Goal: Task Accomplishment & Management: Use online tool/utility

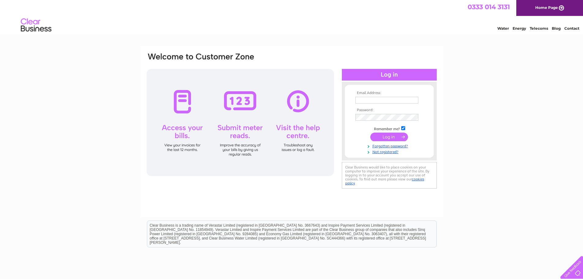
type input "[PERSON_NAME][EMAIL_ADDRESS][DOMAIN_NAME]"
click at [386, 138] on input "submit" at bounding box center [389, 136] width 38 height 9
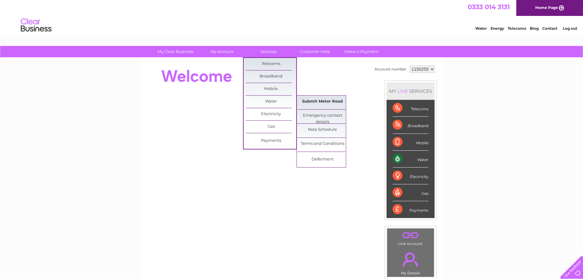
click at [314, 101] on link "Submit Meter Read" at bounding box center [322, 101] width 50 height 12
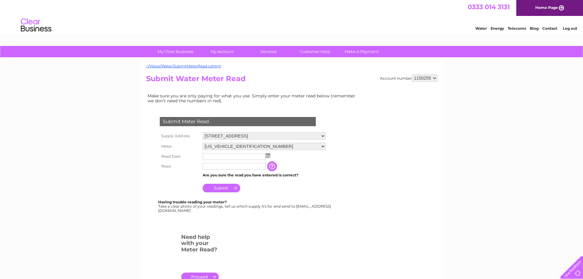
click at [269, 156] on img at bounding box center [267, 155] width 5 height 5
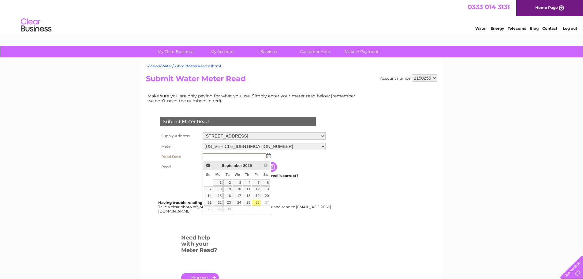
click at [256, 202] on link "26" at bounding box center [256, 202] width 9 height 6
type input "[DATE]"
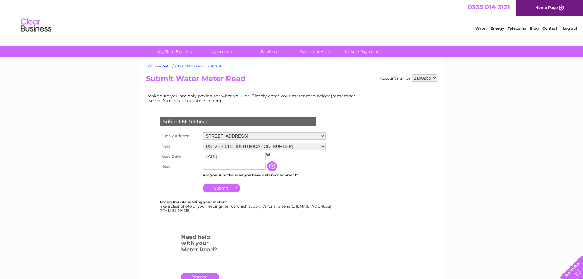
click at [217, 169] on input "text" at bounding box center [233, 166] width 63 height 7
type input "10991"
click at [224, 188] on input "Submit" at bounding box center [221, 188] width 38 height 9
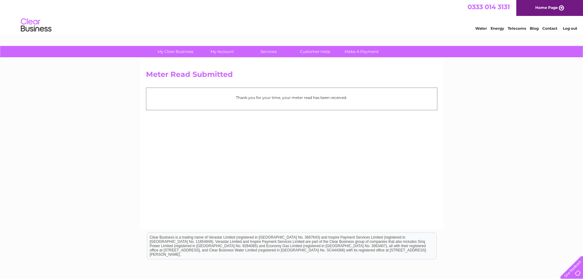
click at [254, 171] on div "Meter Read Submitted Thank you for your time, your meter read has been received." at bounding box center [291, 143] width 303 height 171
